Goal: Information Seeking & Learning: Learn about a topic

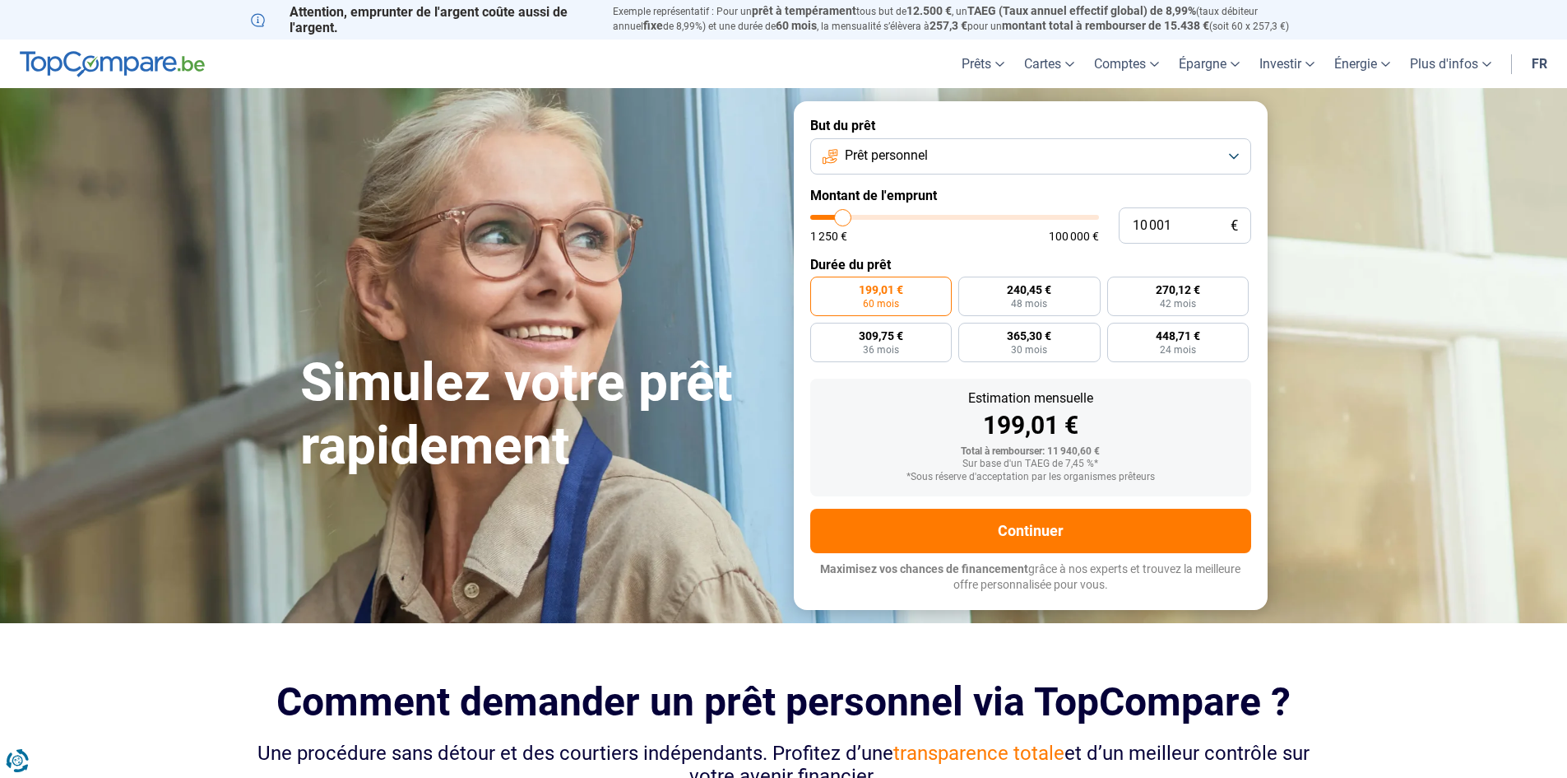
type input "8 250"
type input "8250"
type input "9 500"
type input "9500"
type input "11 250"
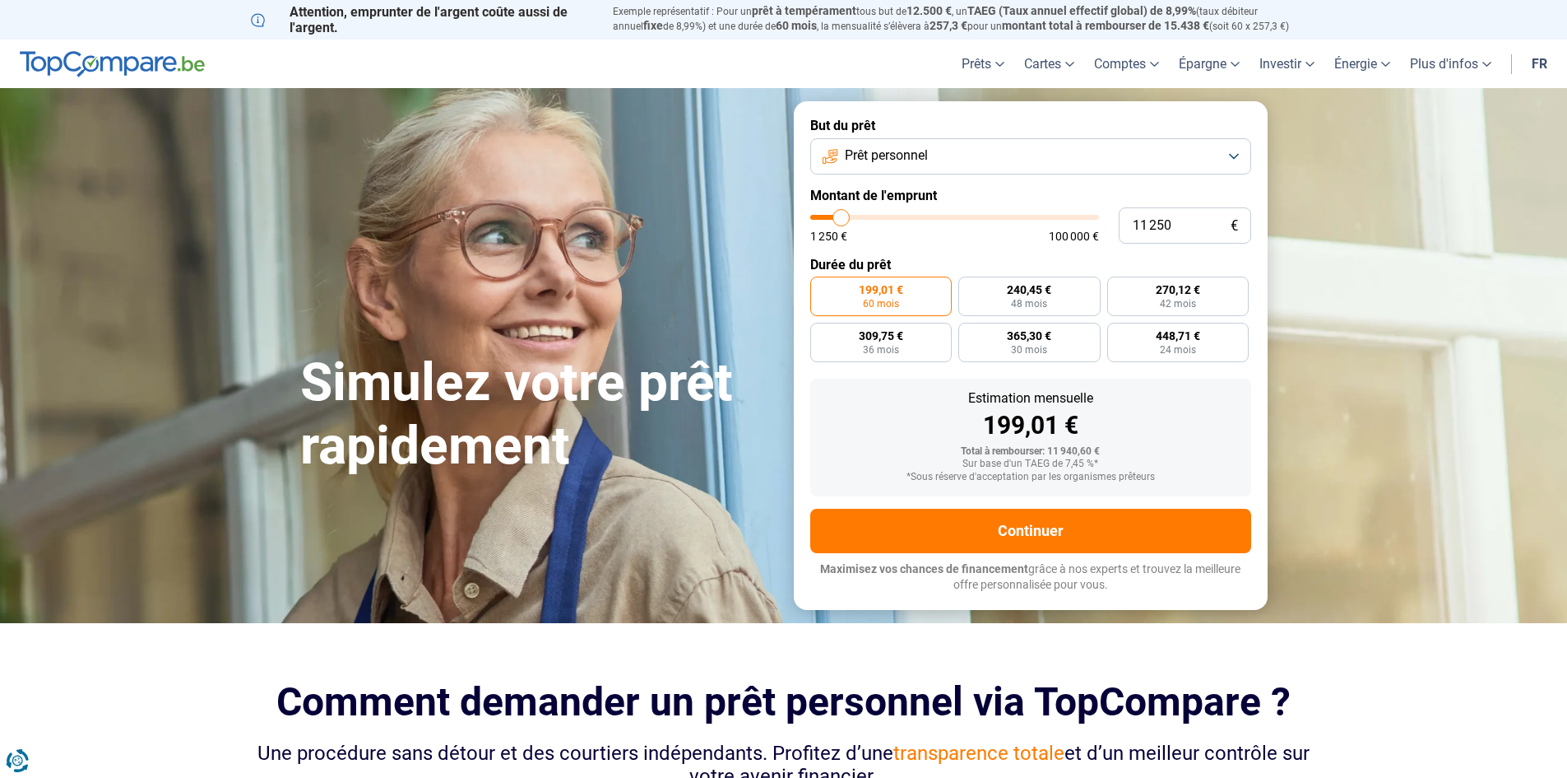
type input "11250"
type input "13 250"
type input "13250"
type input "14 750"
type input "14750"
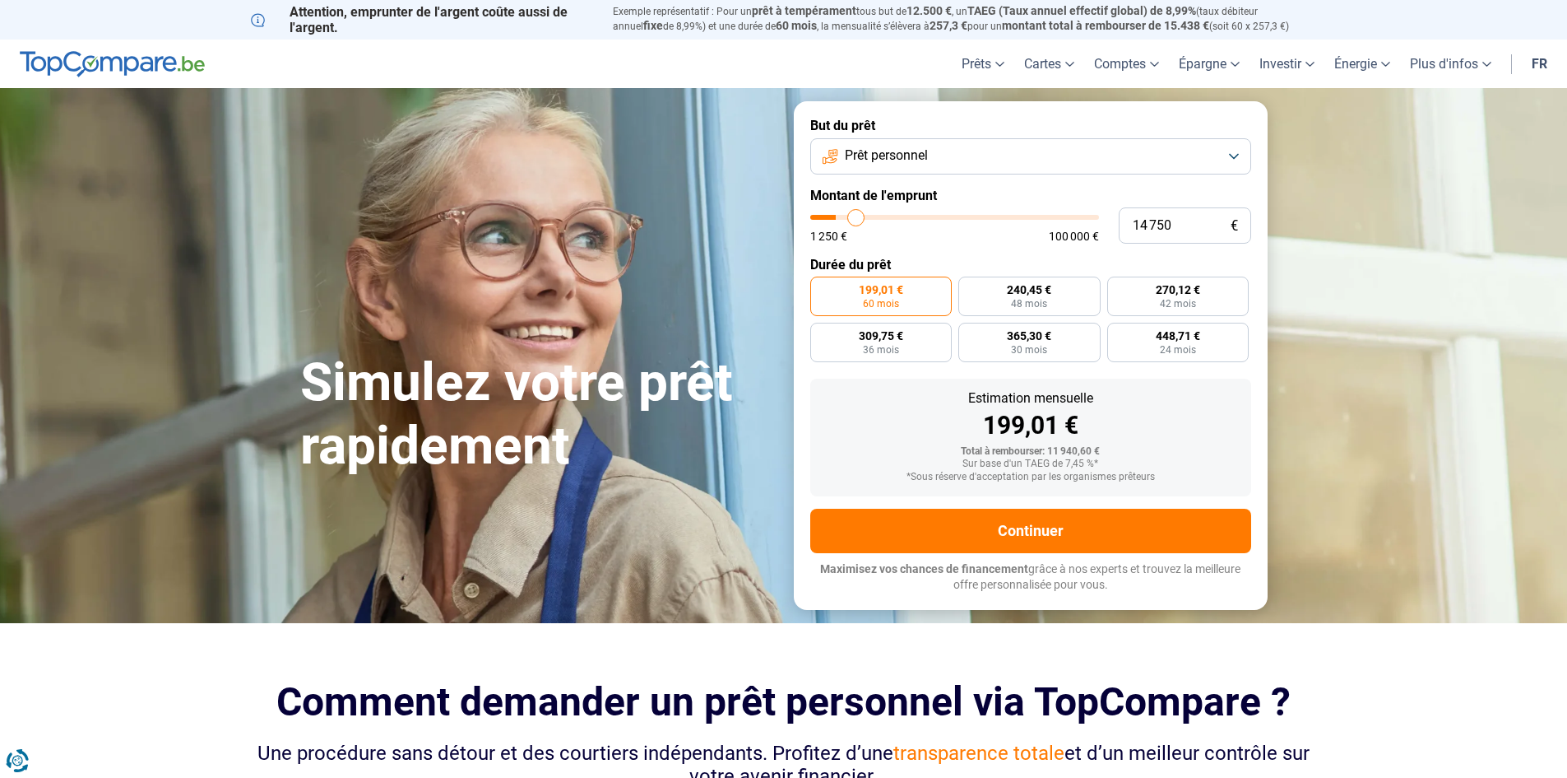
type input "16 250"
type input "16250"
type input "17 500"
type input "17500"
type input "18 750"
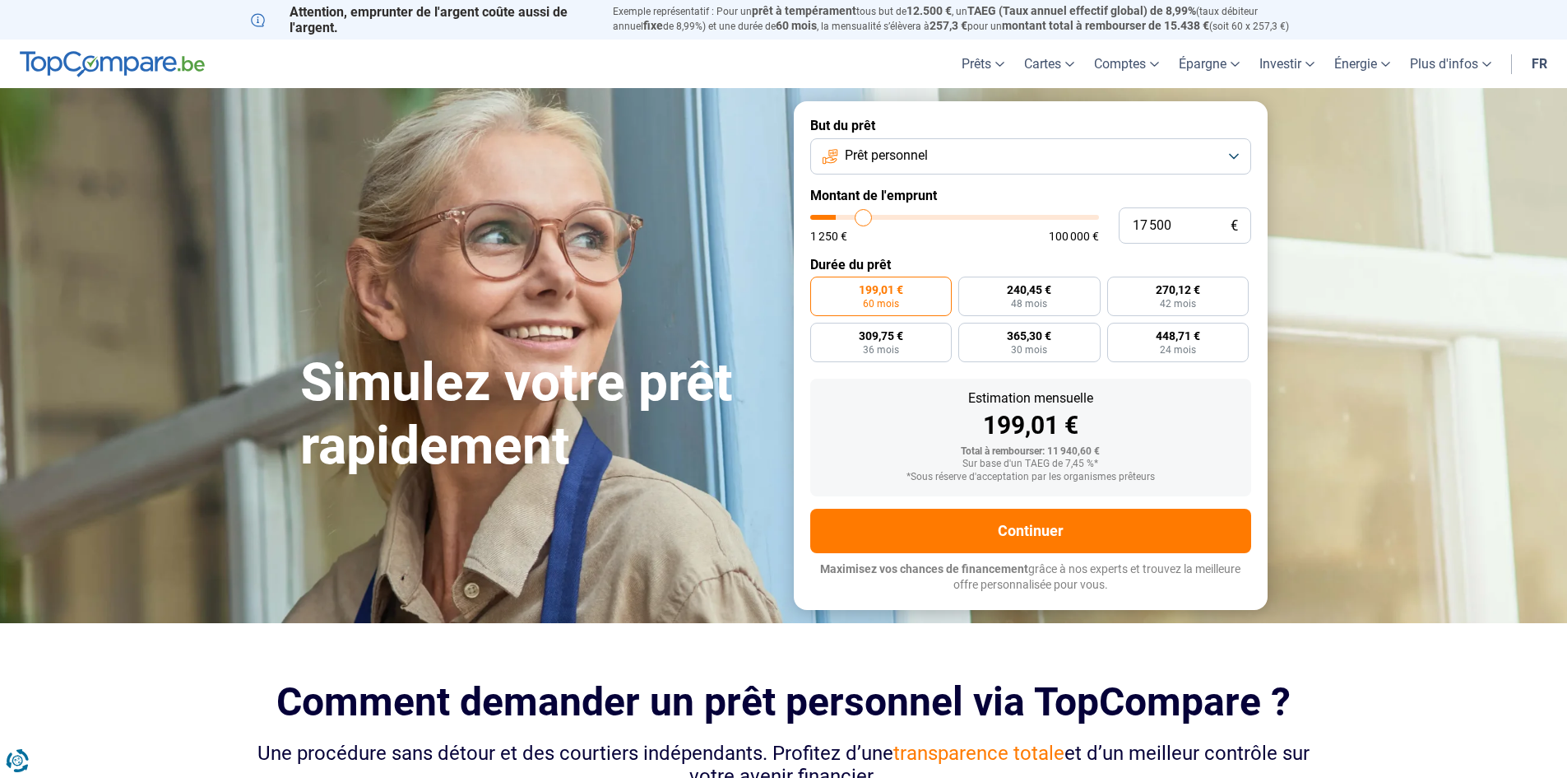
type input "18750"
type input "20 250"
type input "20250"
type input "21 500"
type input "21500"
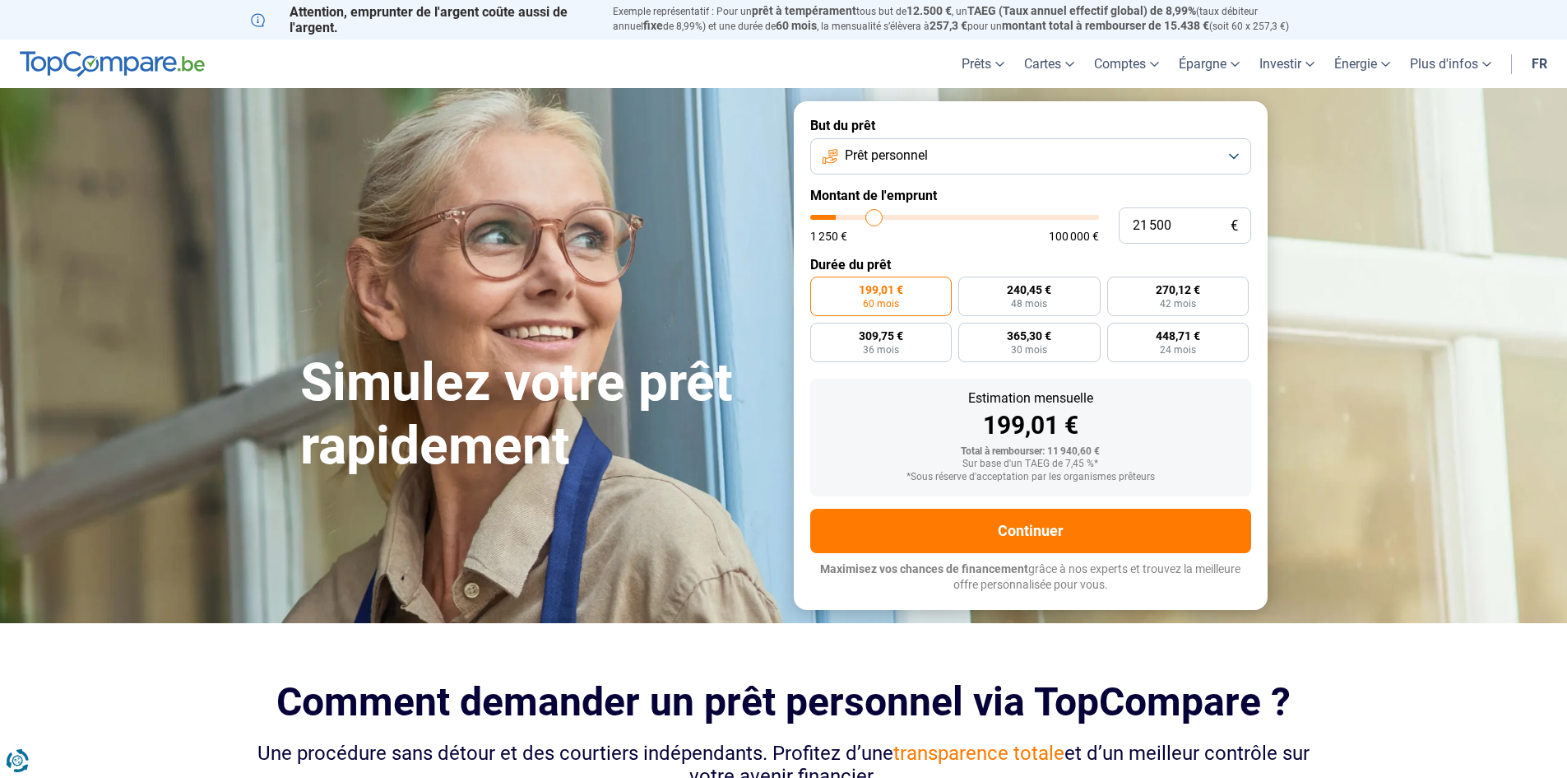
type input "22 750"
type input "22750"
type input "23 750"
type input "23750"
type input "24 750"
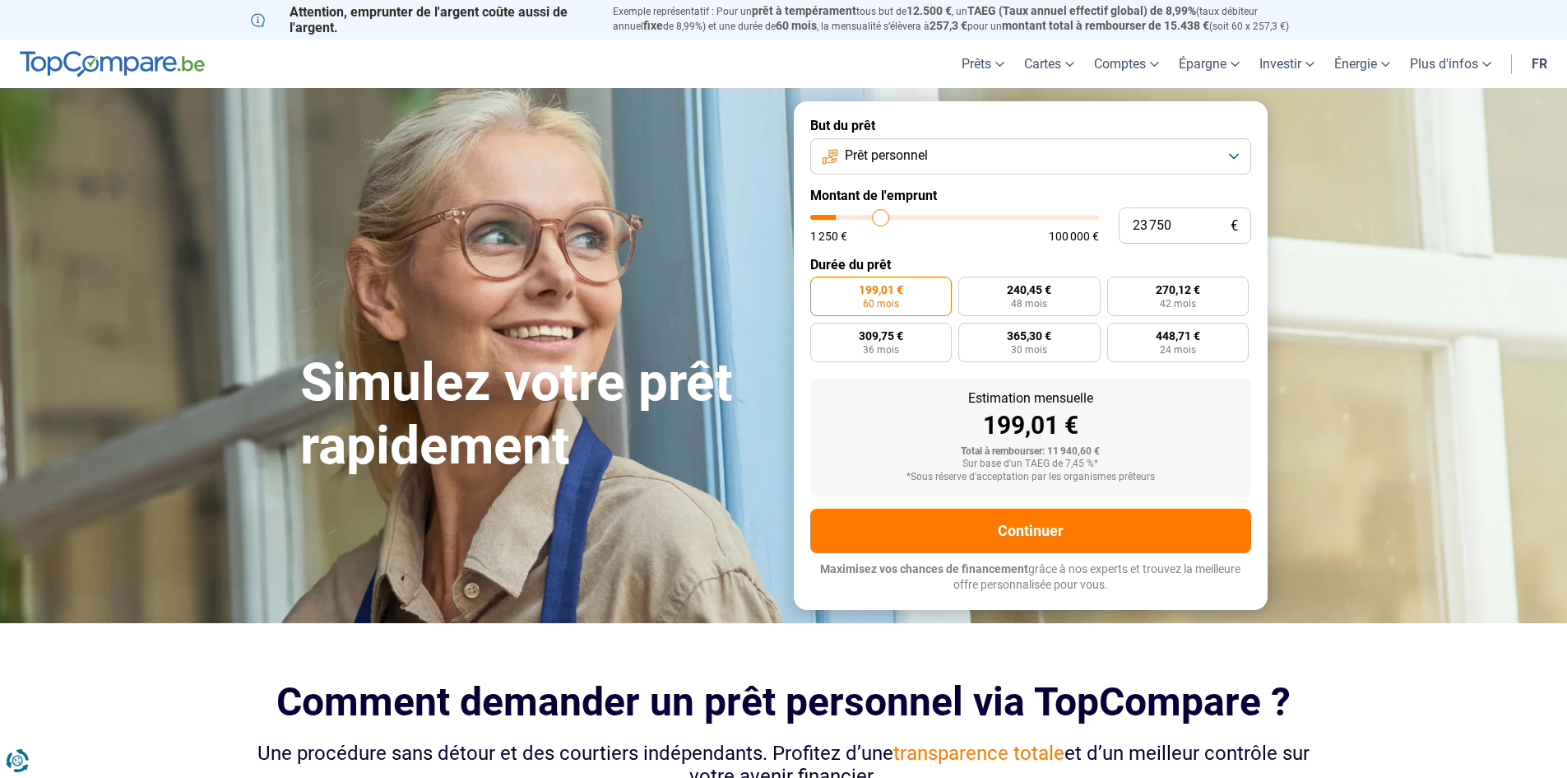
type input "24750"
type input "25 250"
type input "25250"
type input "25 750"
type input "25750"
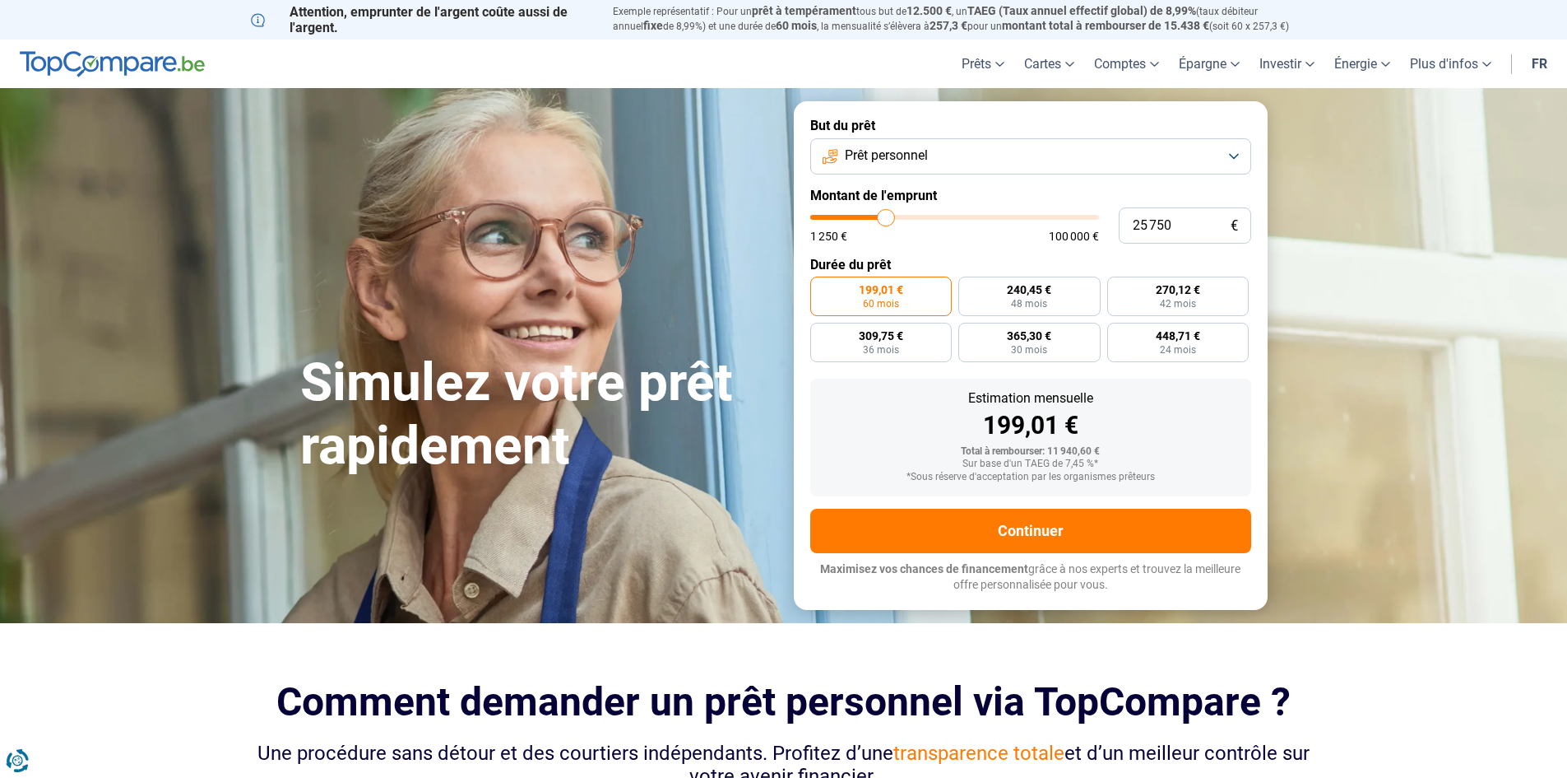
type input "26 250"
type input "26250"
type input "26 500"
type input "26500"
type input "26 750"
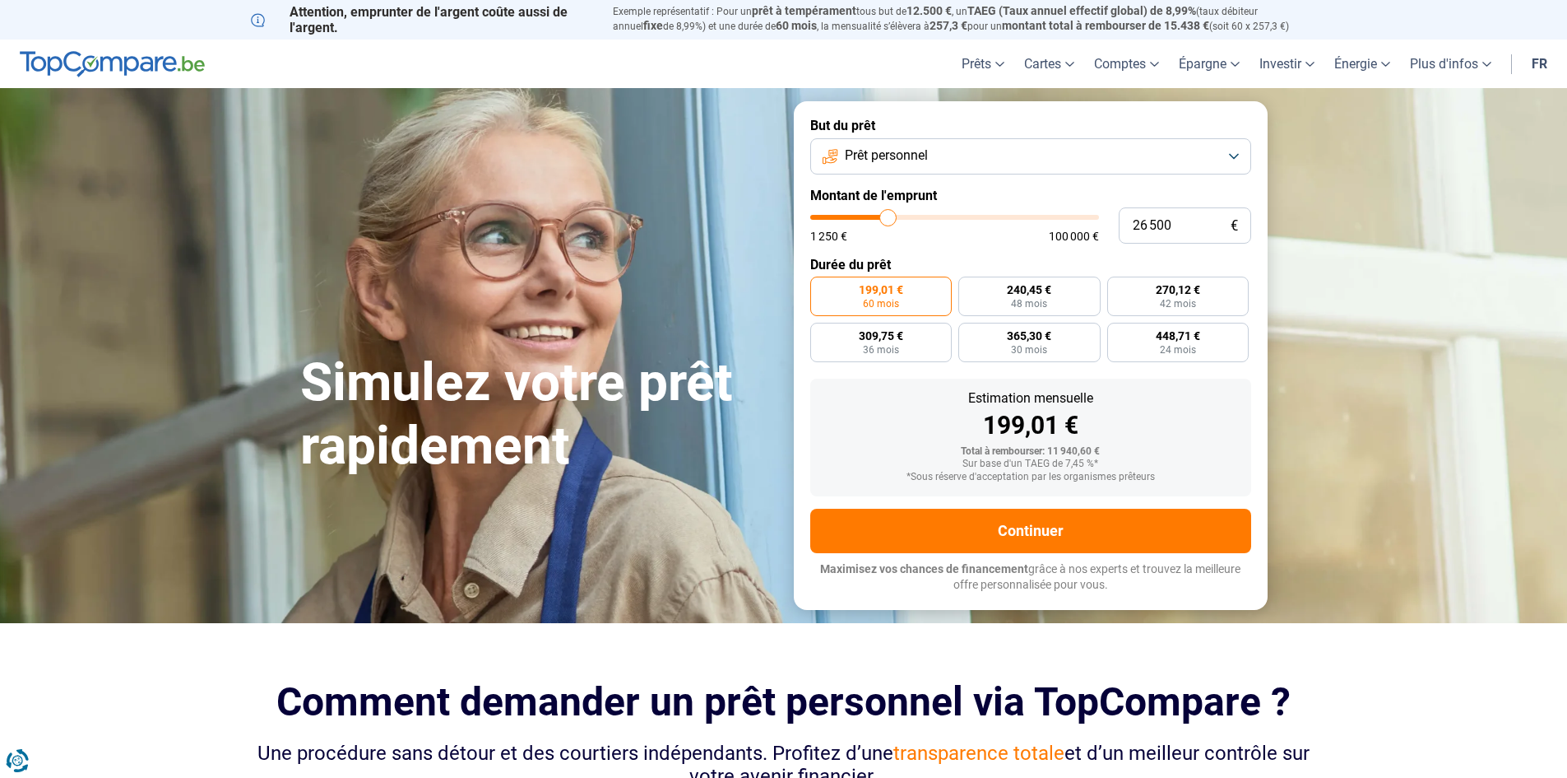
type input "26750"
type input "27 250"
type input "27250"
type input "27 500"
type input "27500"
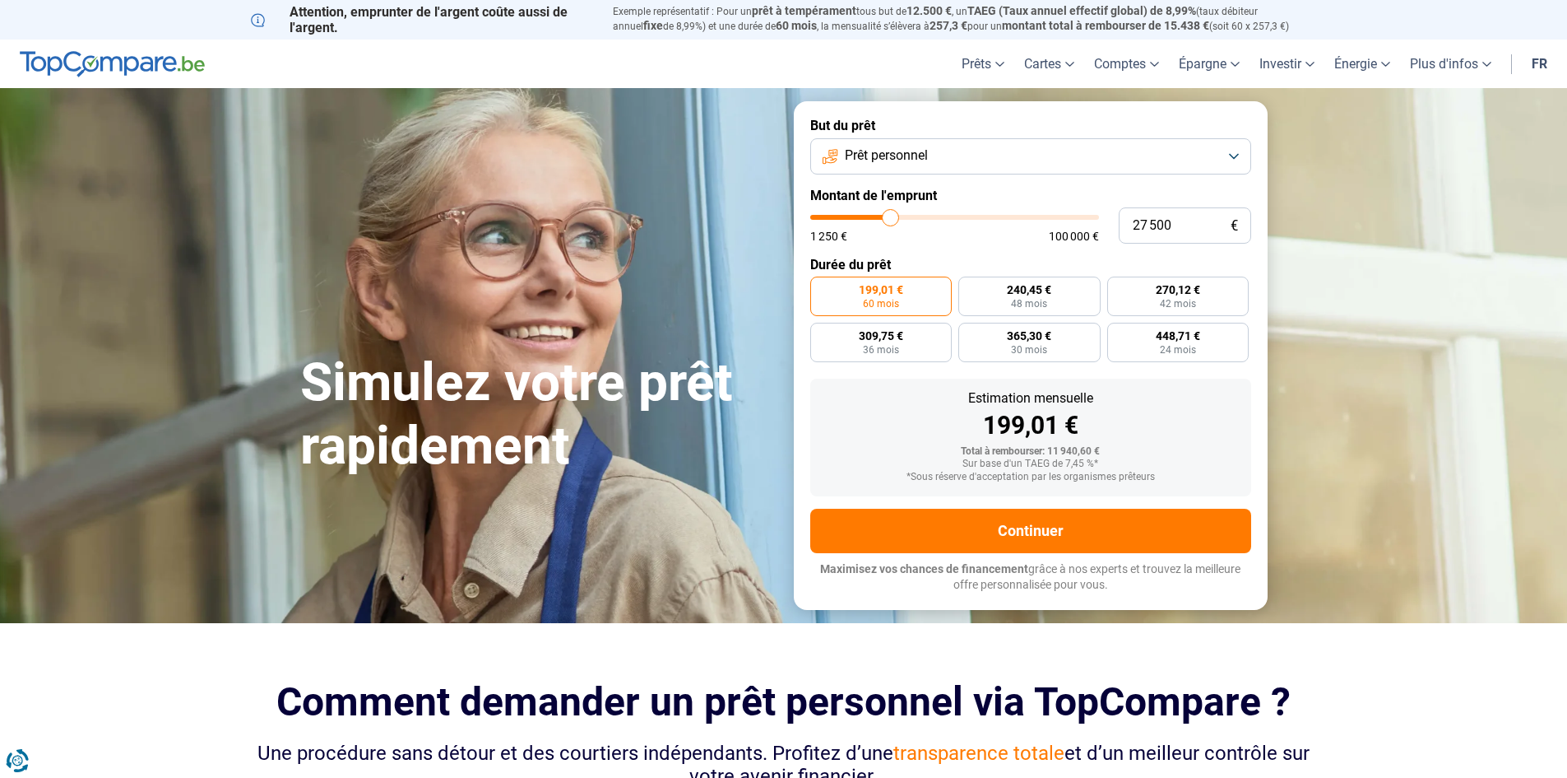
type input "27 750"
type input "27750"
type input "28 000"
type input "28000"
type input "28 250"
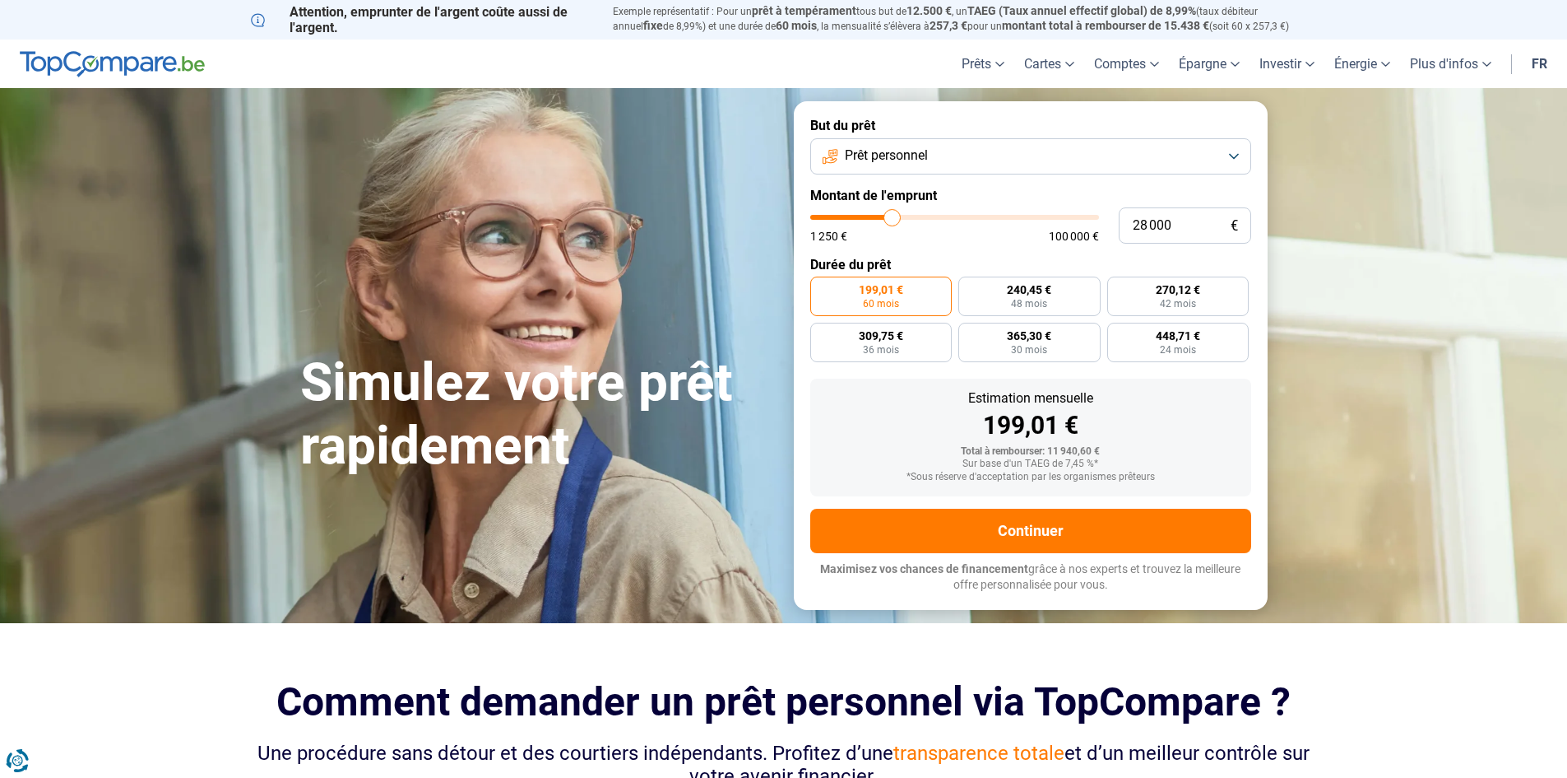
type input "28250"
type input "28 750"
type input "28750"
type input "29 000"
type input "29000"
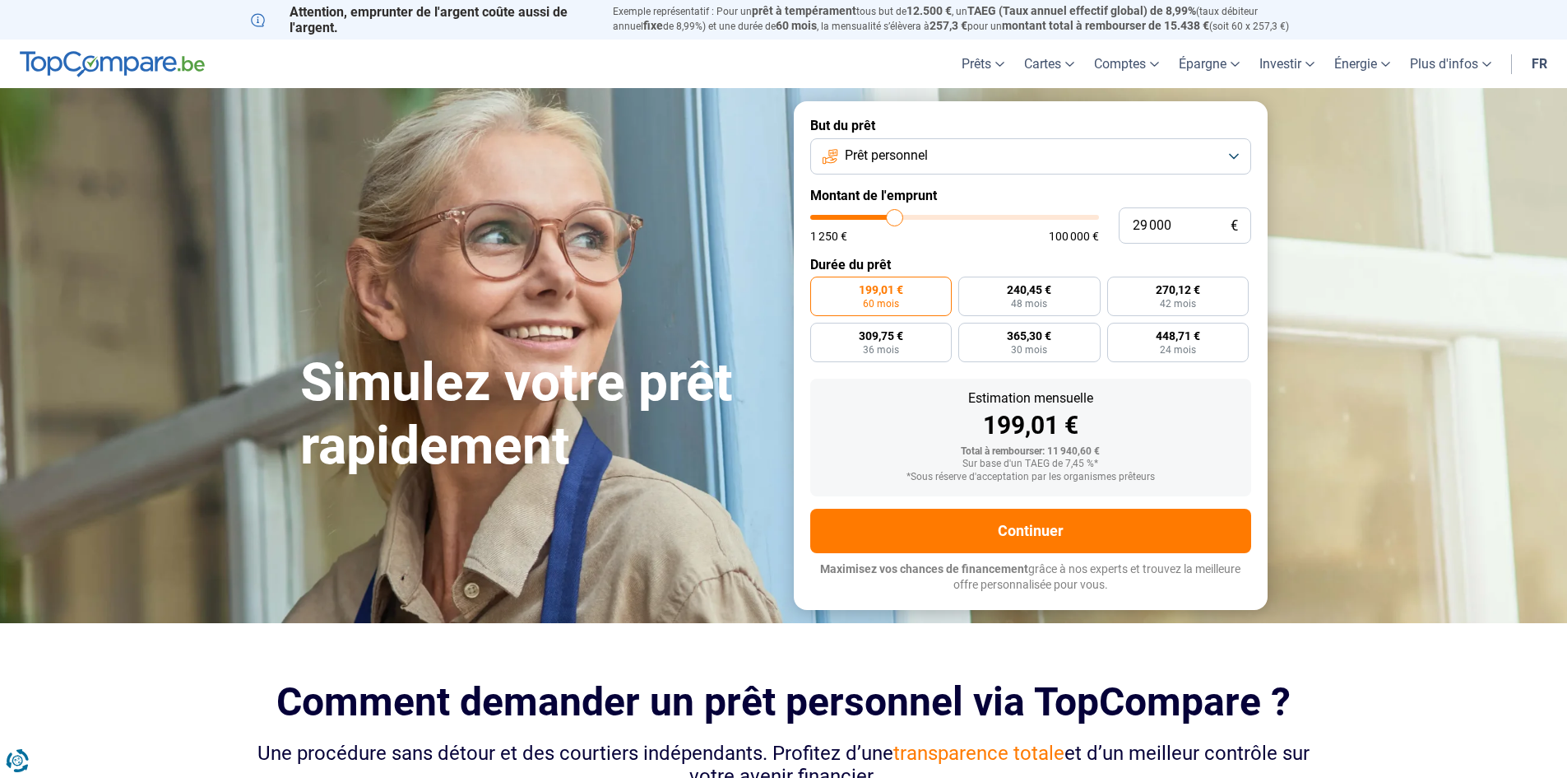
type input "29 250"
type input "29250"
type input "29 500"
type input "29500"
type input "29 750"
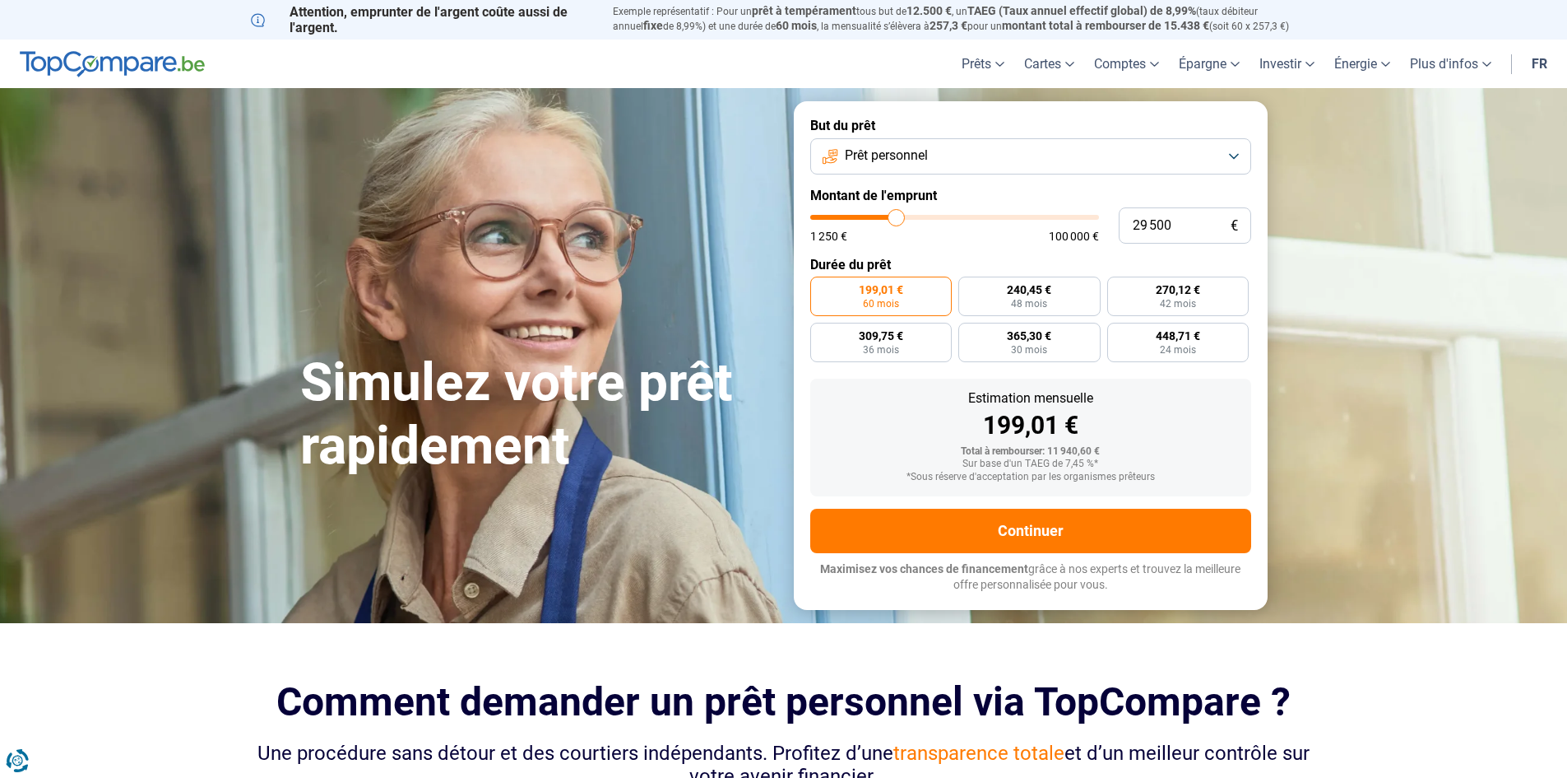
type input "29750"
type input "30 250"
type input "30250"
type input "30 500"
type input "30500"
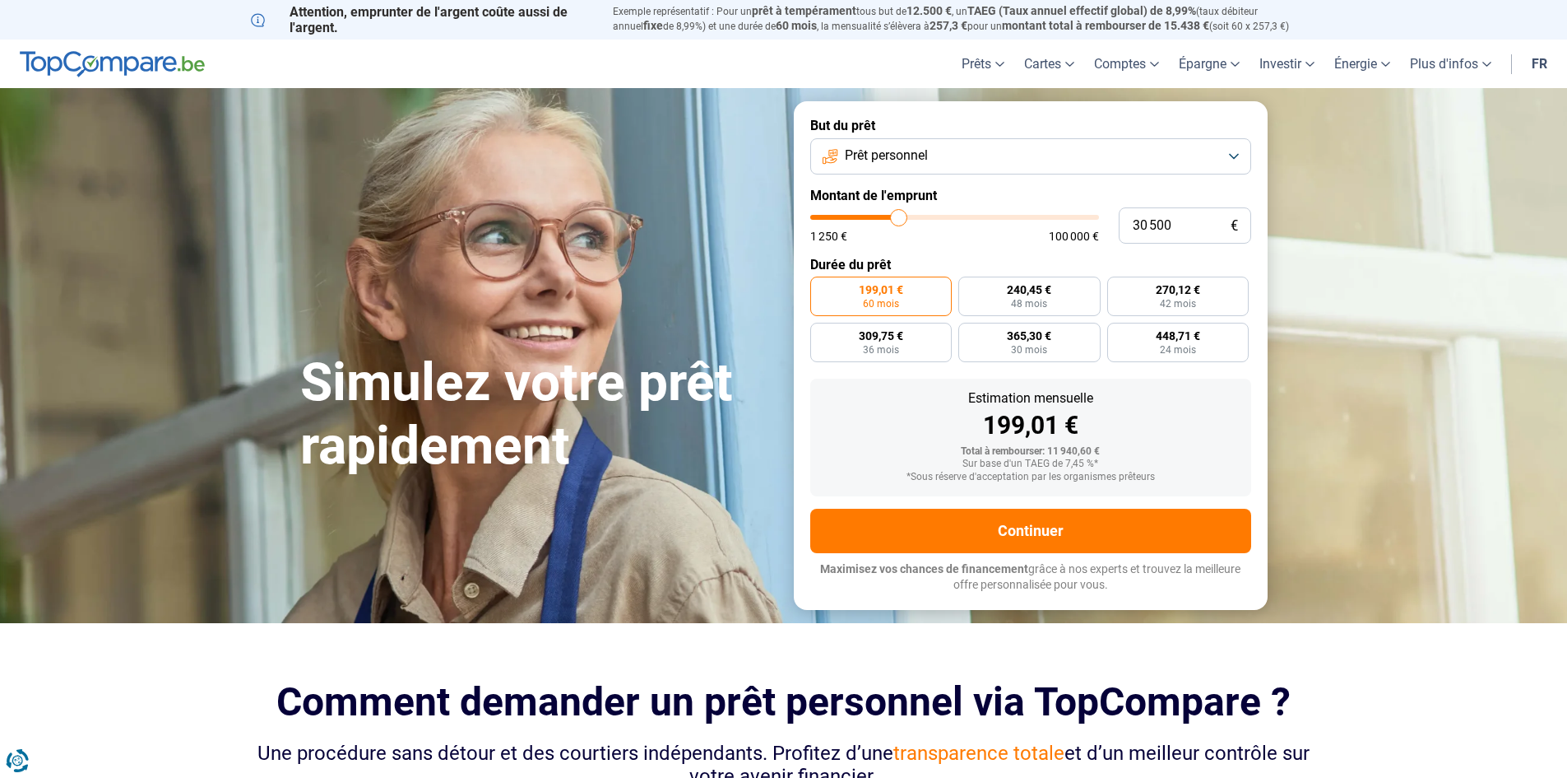
type input "30 750"
type input "30750"
type input "31 000"
type input "31000"
type input "31 250"
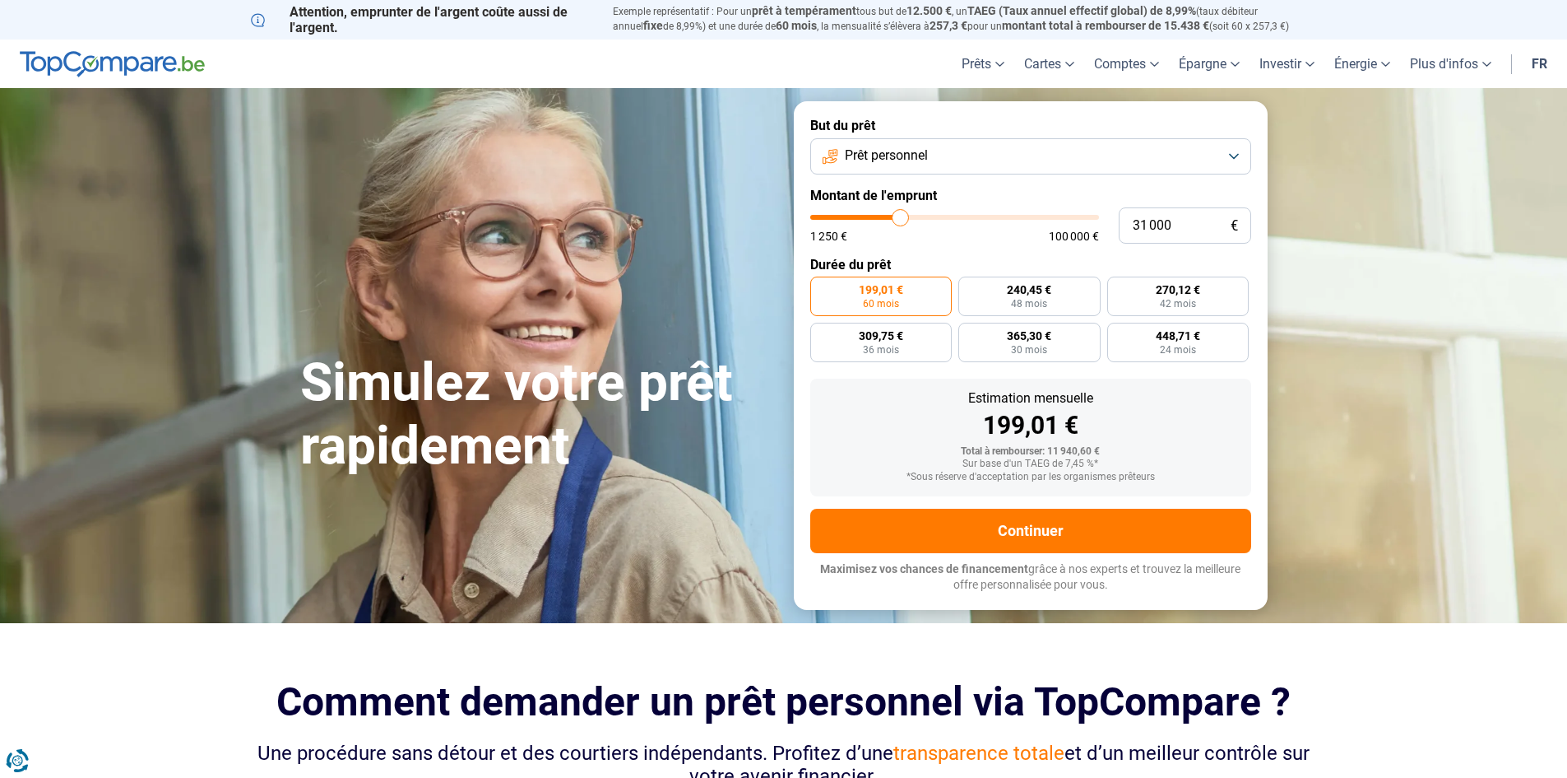
type input "31250"
type input "31 750"
type input "31750"
type input "32 000"
type input "32000"
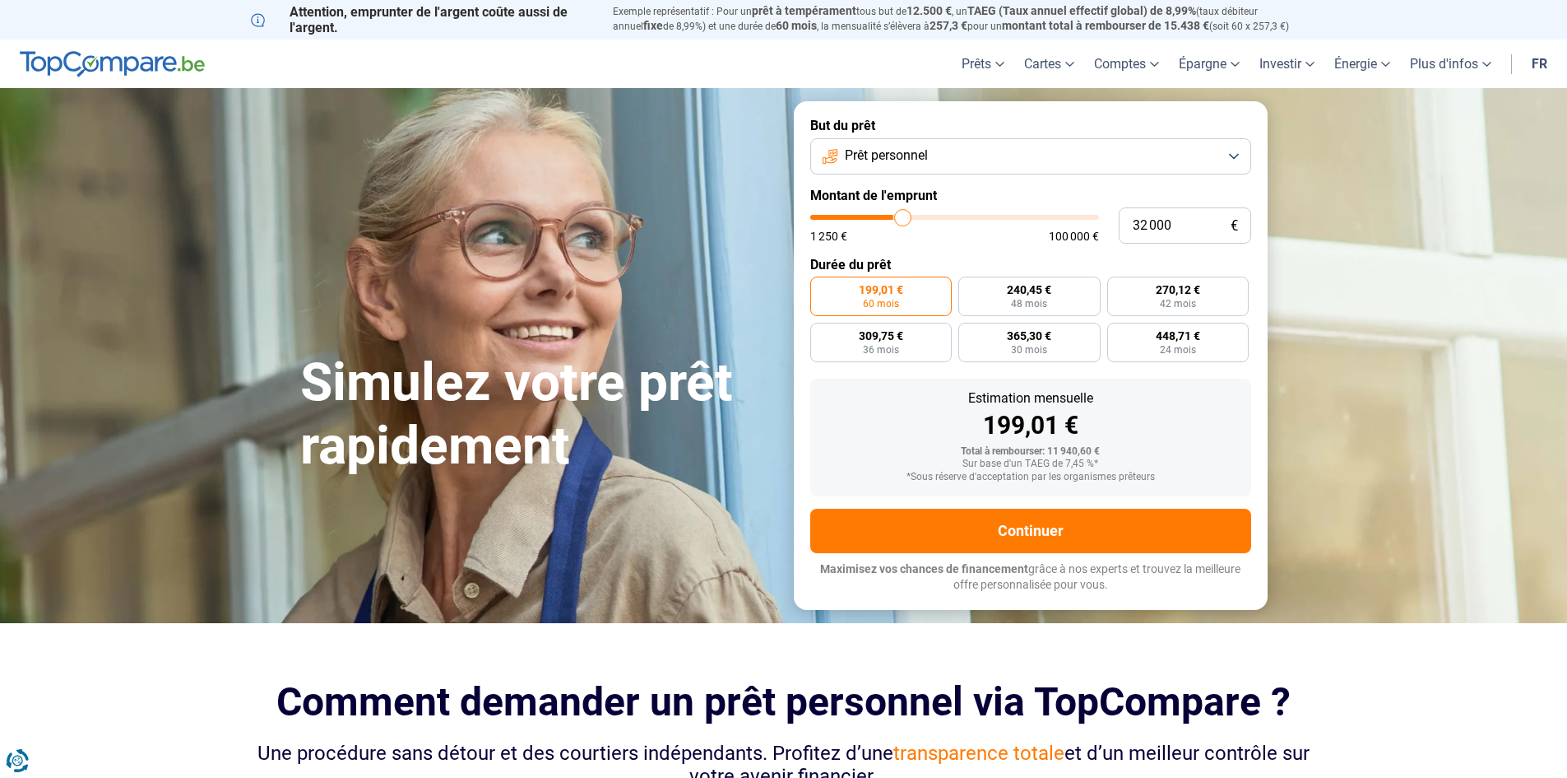
type input "32 250"
type input "32250"
type input "32 500"
type input "32500"
type input "32 750"
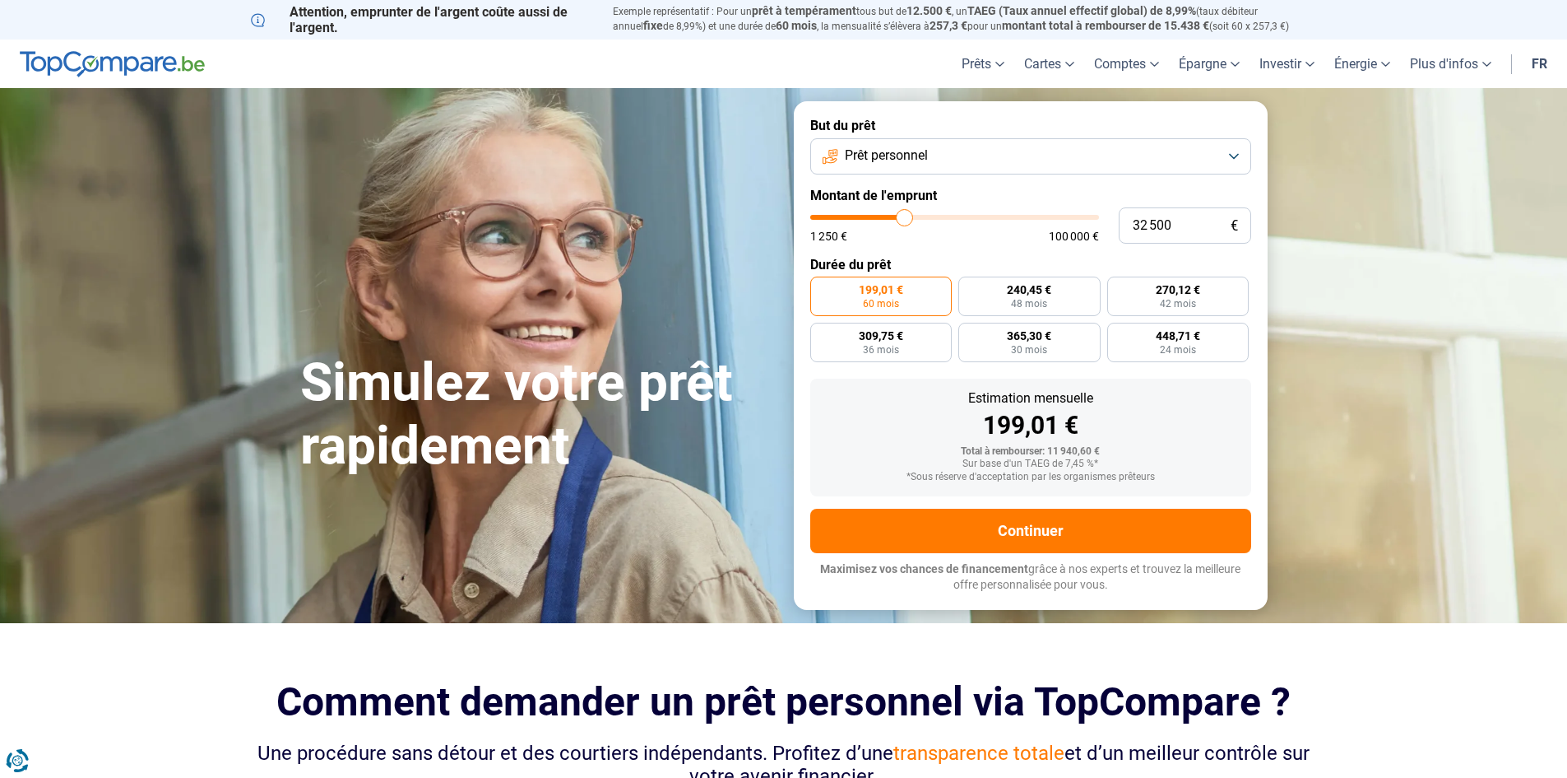
type input "32750"
type input "33 250"
type input "33250"
type input "33 750"
type input "33750"
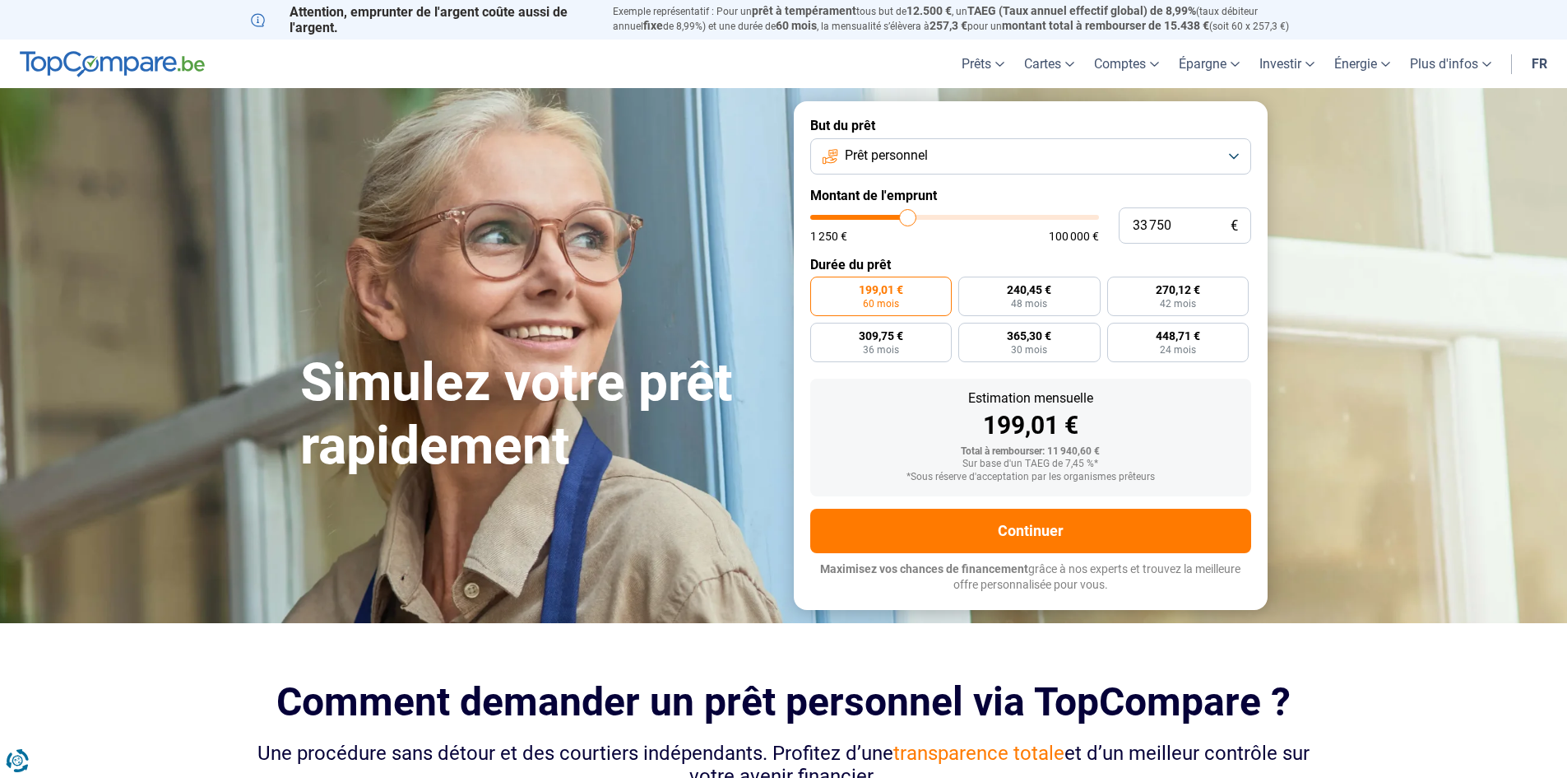
type input "34 000"
type input "34000"
type input "34 250"
type input "34250"
type input "34 750"
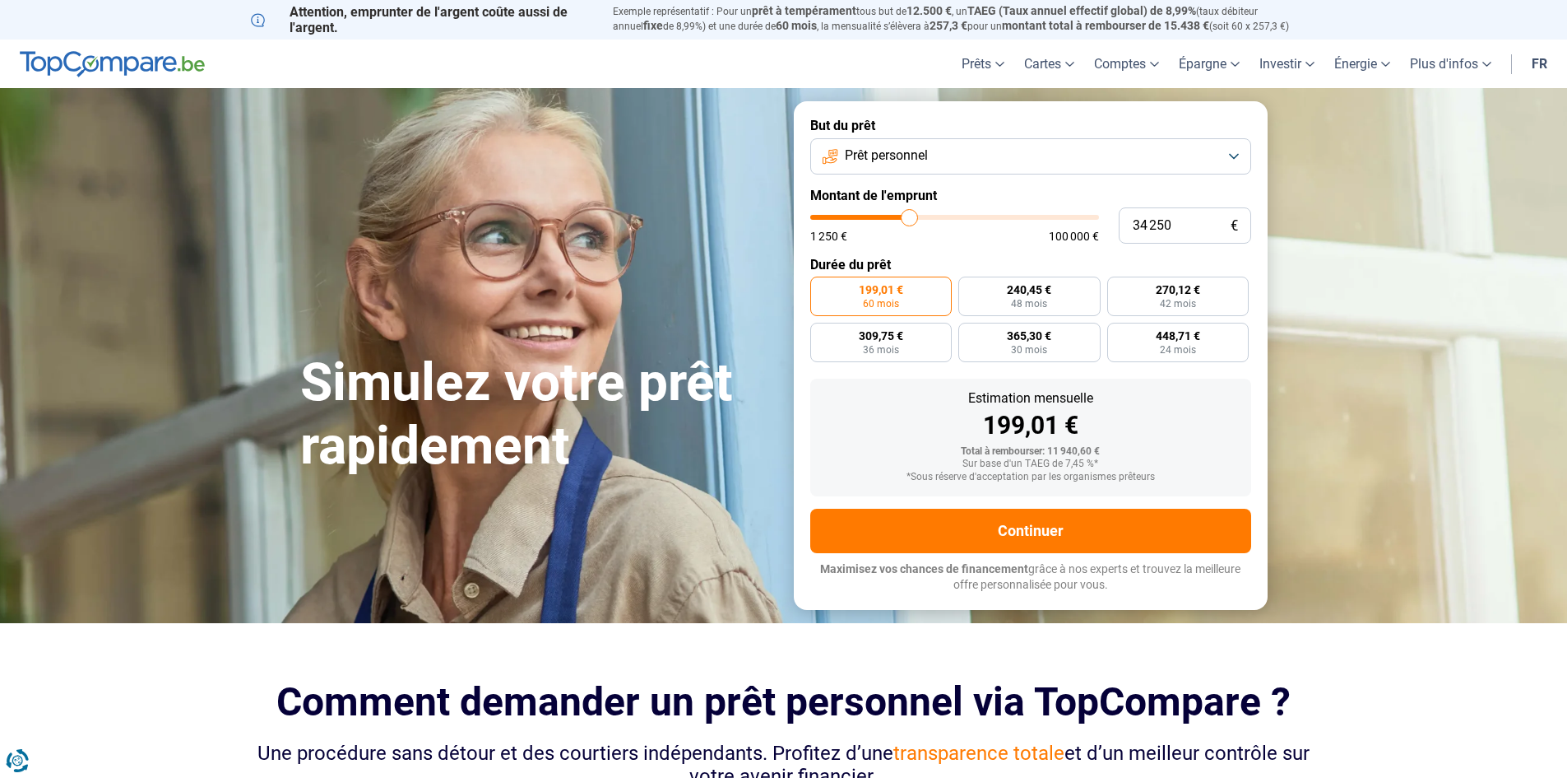
type input "34750"
type input "35 000"
type input "35000"
type input "35 250"
type input "35250"
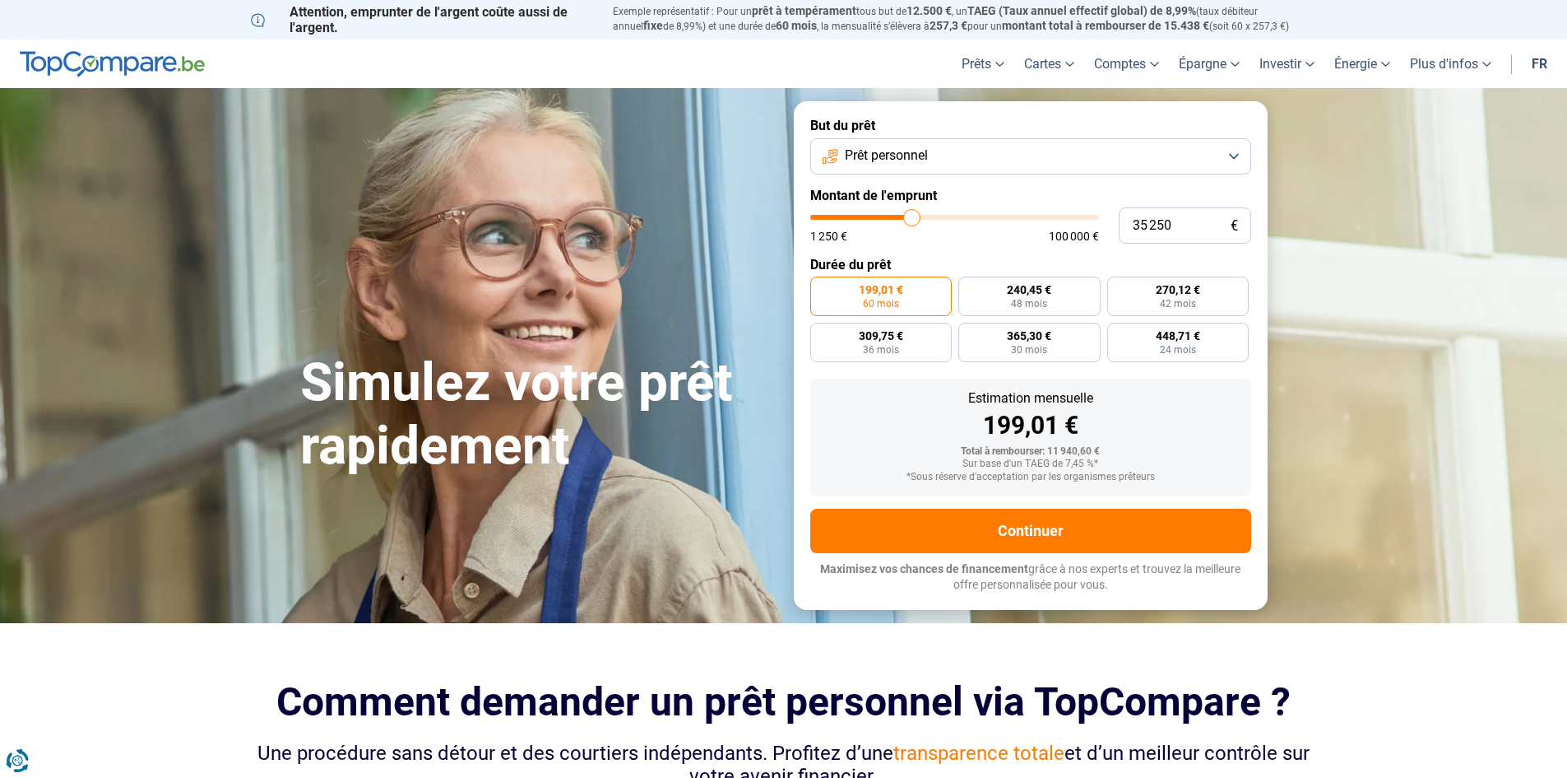
type input "35 500"
type input "35500"
type input "35 750"
type input "35750"
type input "36 250"
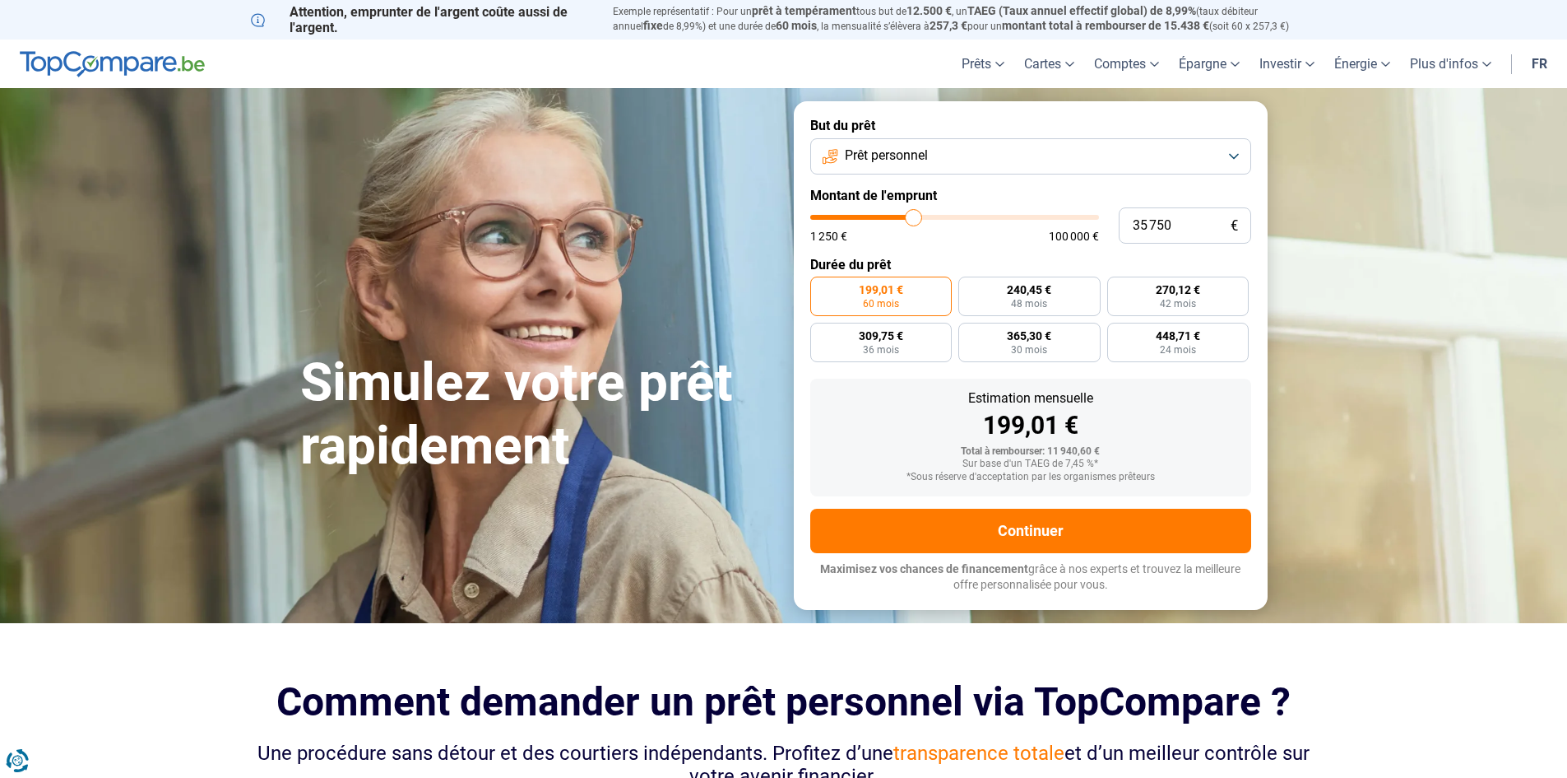
type input "36250"
type input "35 750"
drag, startPoint x: 836, startPoint y: 216, endPoint x: 914, endPoint y: 221, distance: 78.3
type input "35750"
click at [914, 220] on input "range" at bounding box center [954, 217] width 289 height 5
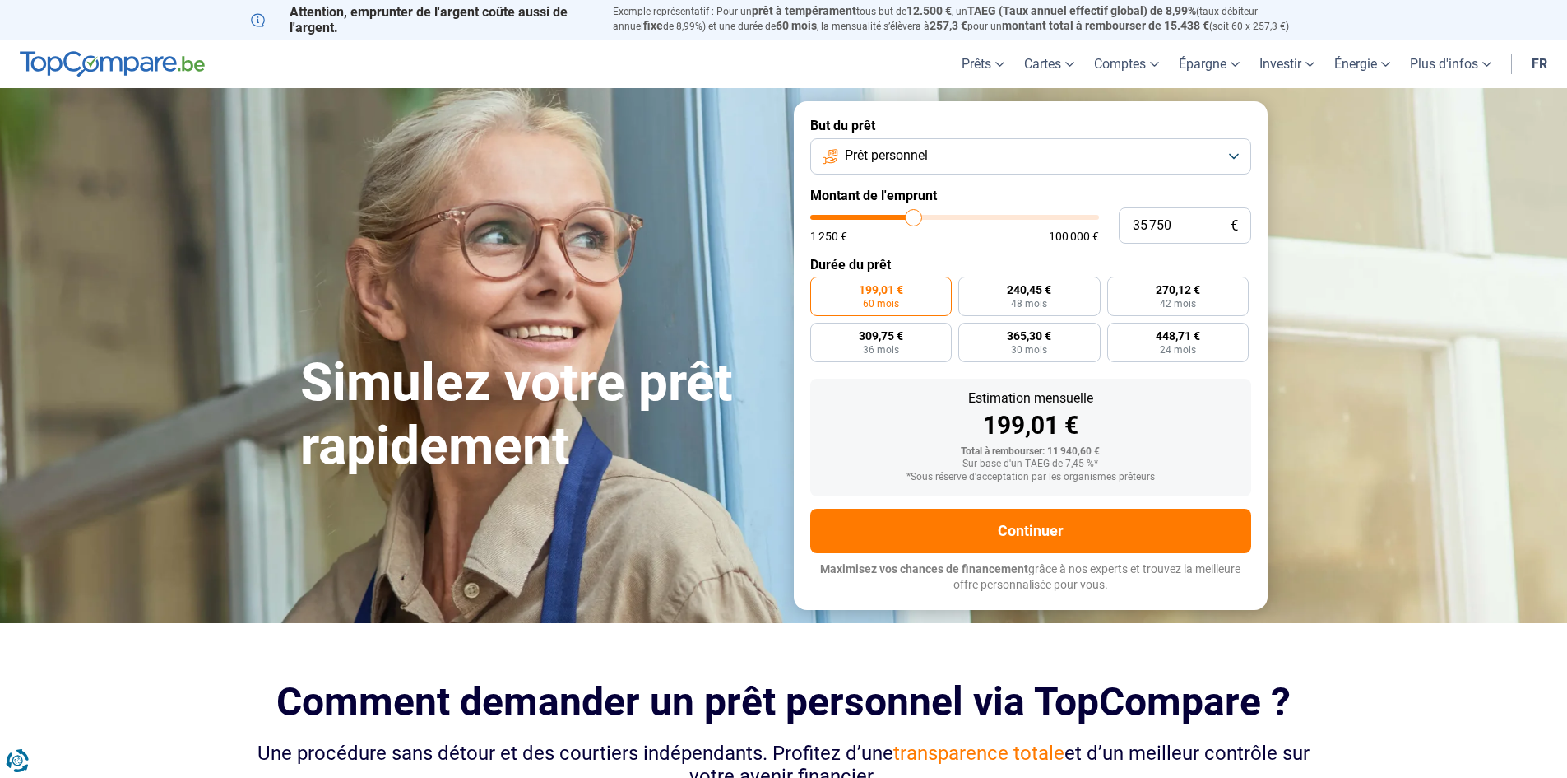
radio input "false"
